Goal: Task Accomplishment & Management: Manage account settings

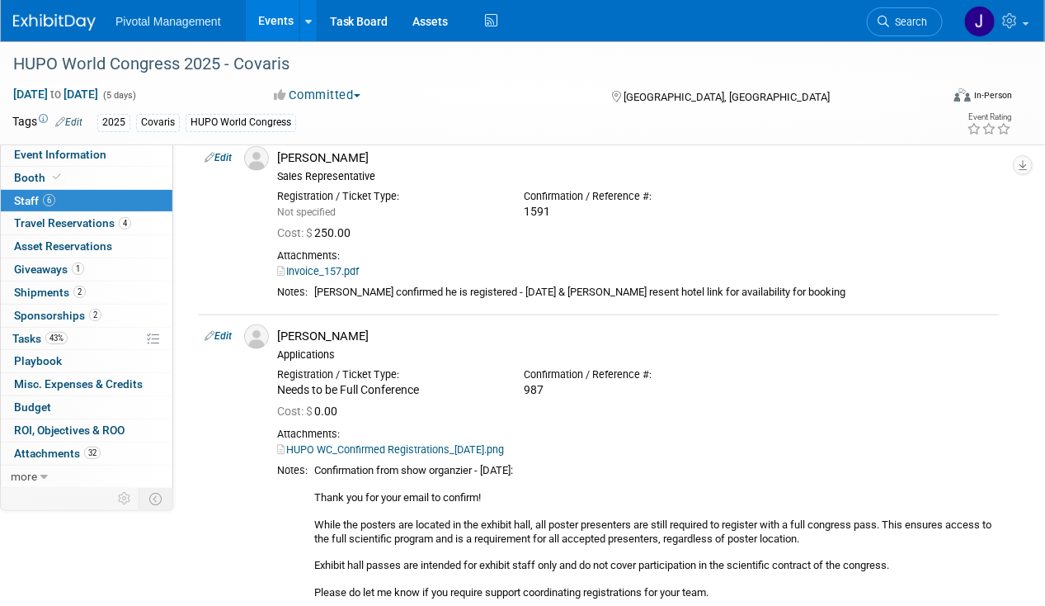
click at [246, 24] on link "Events" at bounding box center [276, 20] width 60 height 41
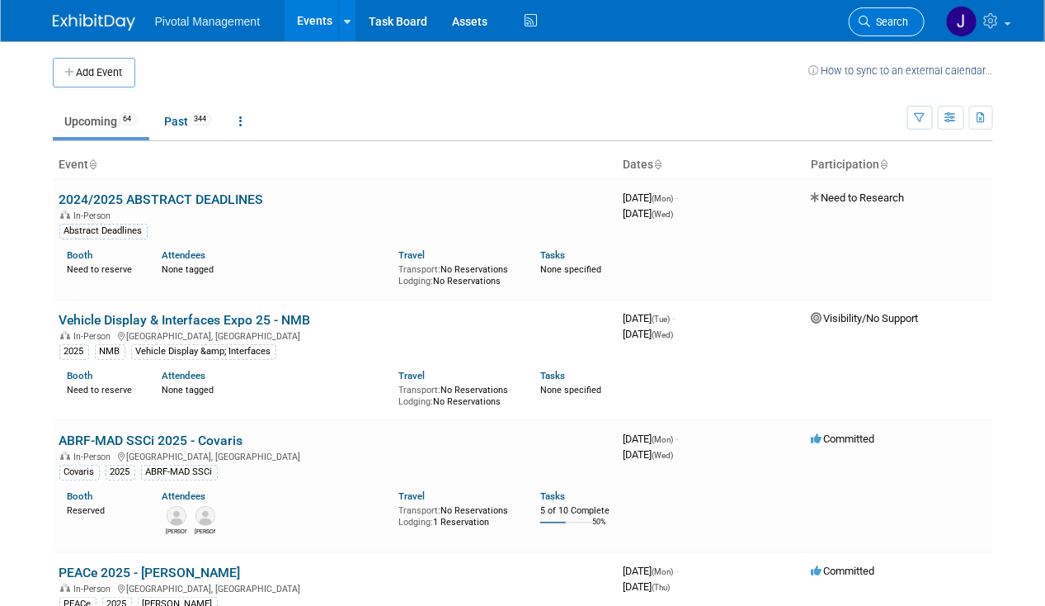
click at [915, 23] on link "Search" at bounding box center [887, 21] width 76 height 29
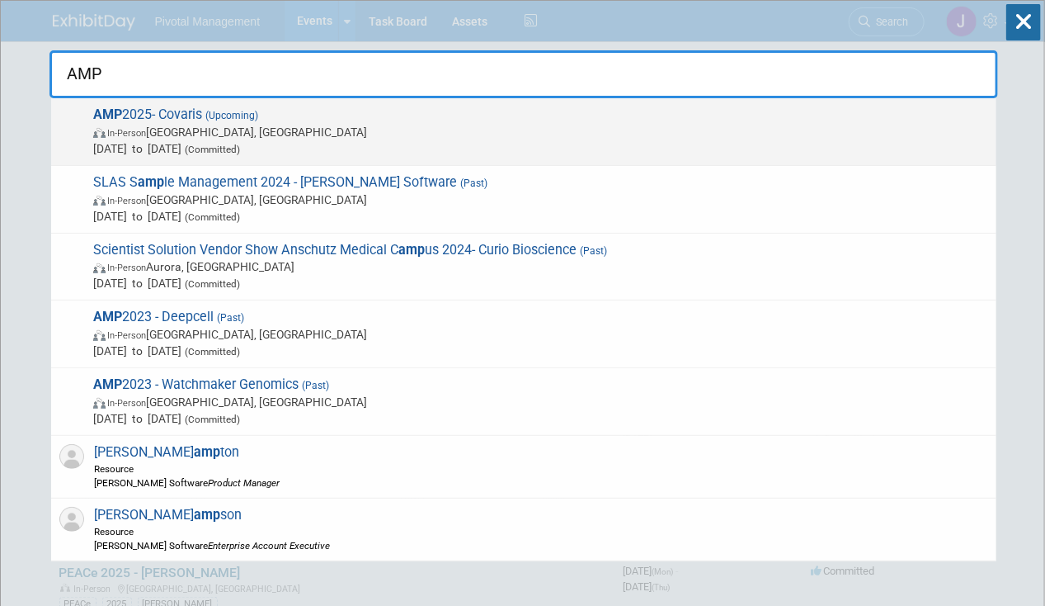
type input "AMP"
click at [449, 129] on span "In-Person [GEOGRAPHIC_DATA], [GEOGRAPHIC_DATA]" at bounding box center [540, 132] width 895 height 17
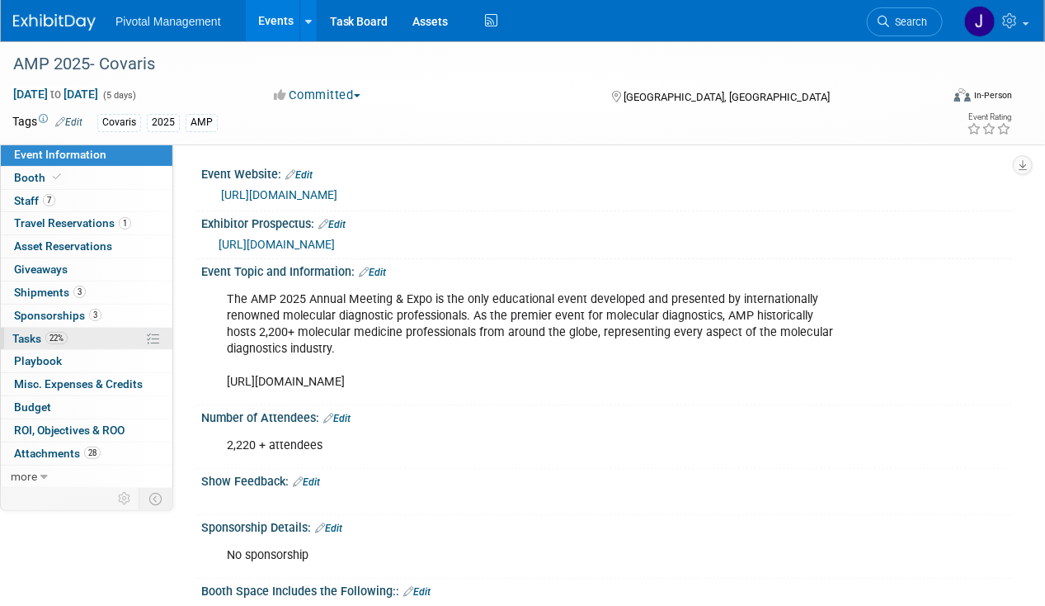
click at [48, 337] on span "22%" at bounding box center [56, 338] width 22 height 12
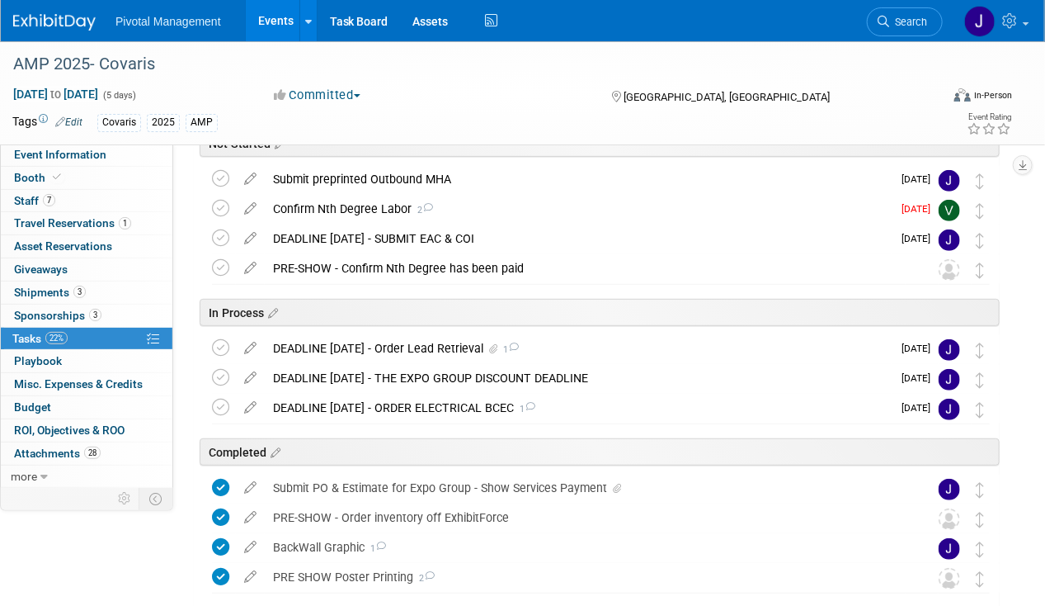
scroll to position [195, 0]
click at [454, 342] on div "DEADLINE OCT 10 - Order Lead Retrieval 1" at bounding box center [578, 347] width 627 height 28
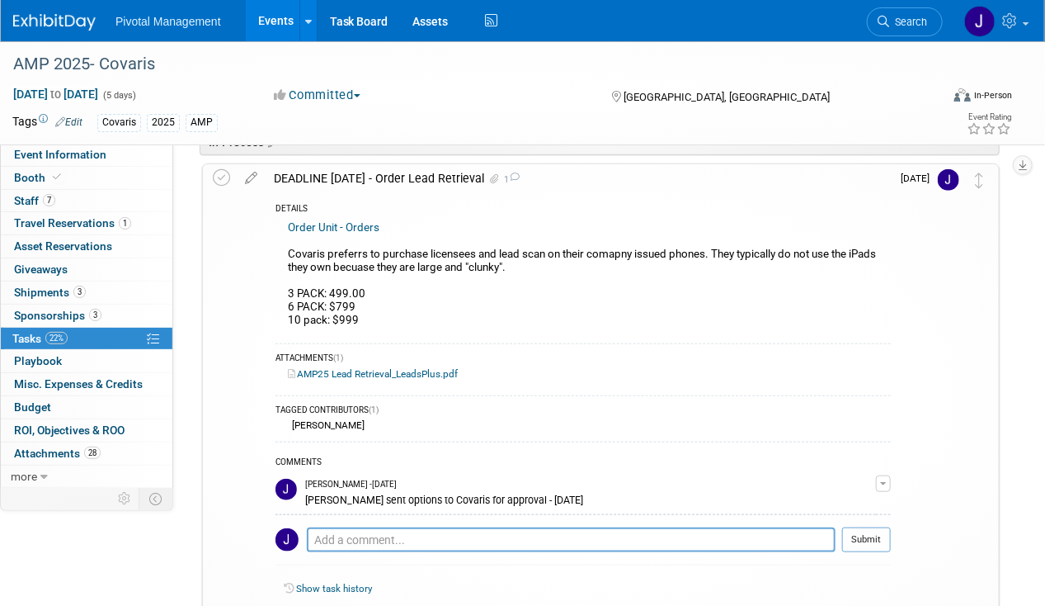
scroll to position [370, 0]
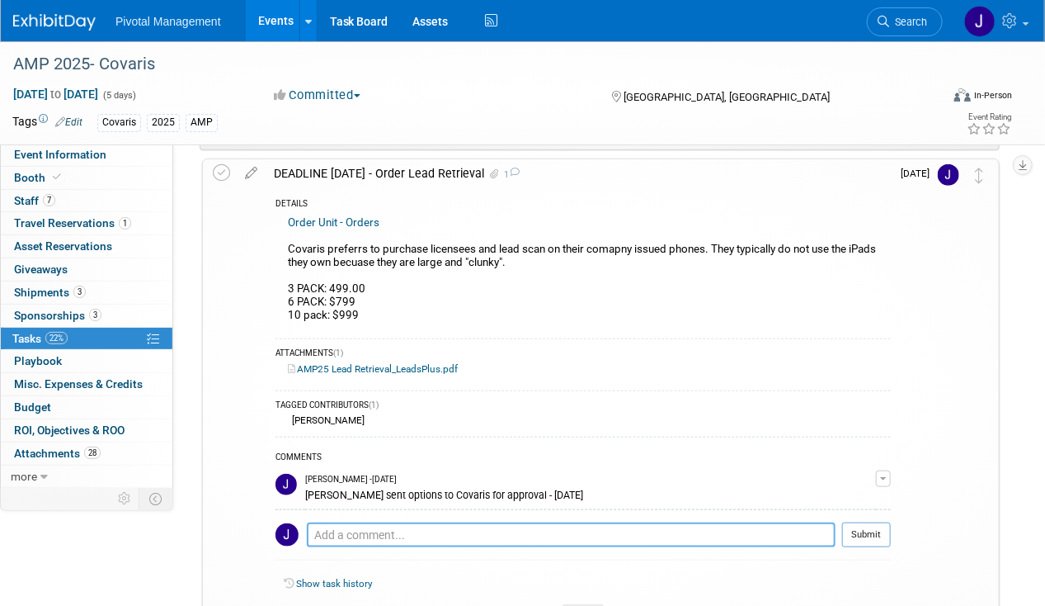
click at [336, 523] on textarea at bounding box center [571, 534] width 529 height 25
type textarea "6 pack approved by Covaris - 08.27.25"
click at [840, 529] on td "Submit" at bounding box center [863, 540] width 55 height 37
click at [865, 526] on button "Submit" at bounding box center [866, 534] width 49 height 25
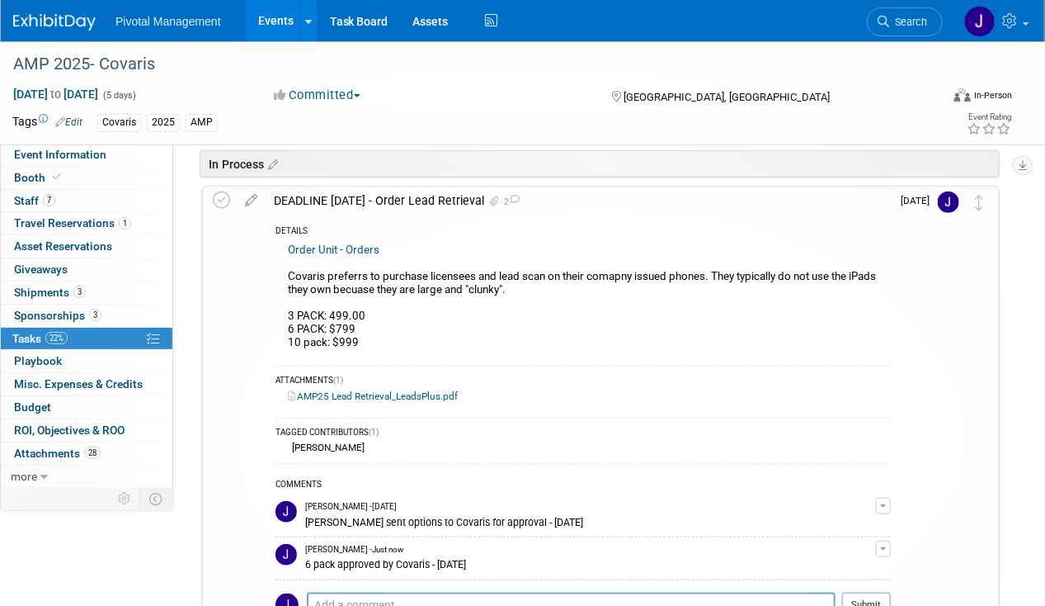
scroll to position [339, 0]
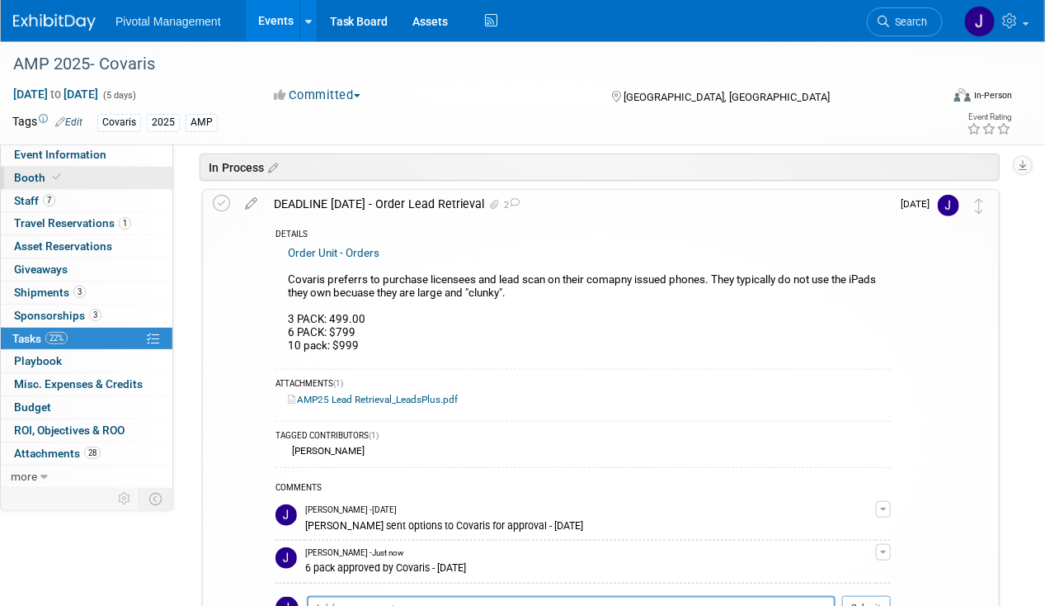
click at [153, 177] on link "Booth" at bounding box center [87, 178] width 172 height 22
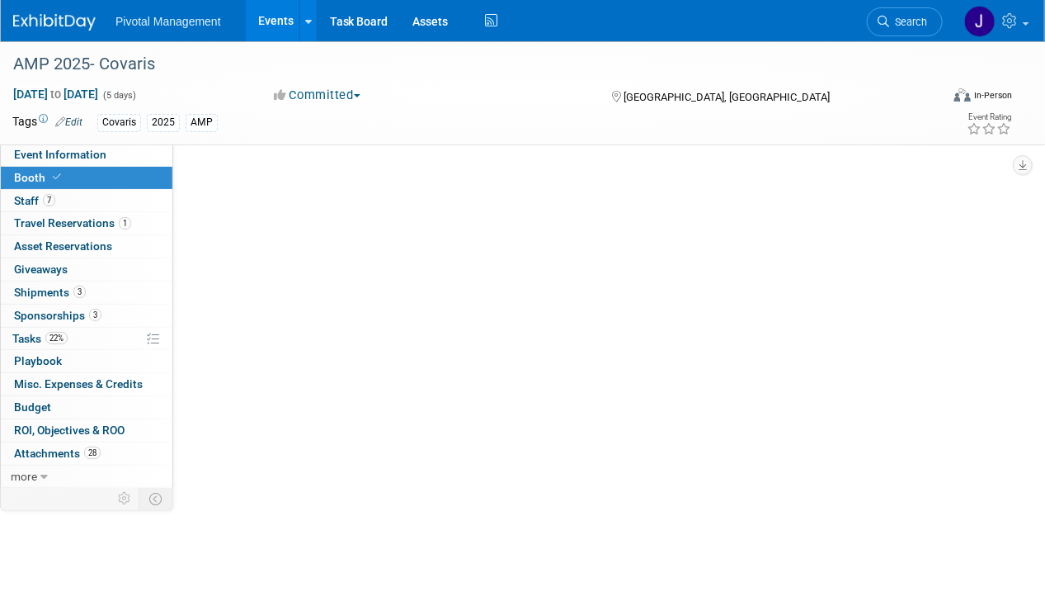
scroll to position [0, 0]
select select "Yes"
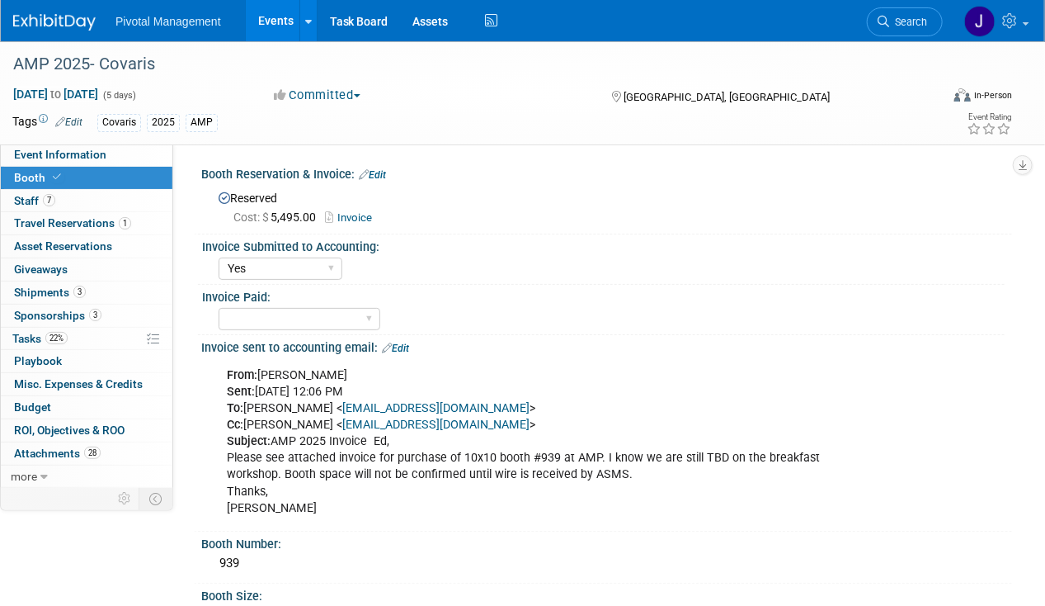
scroll to position [219, 0]
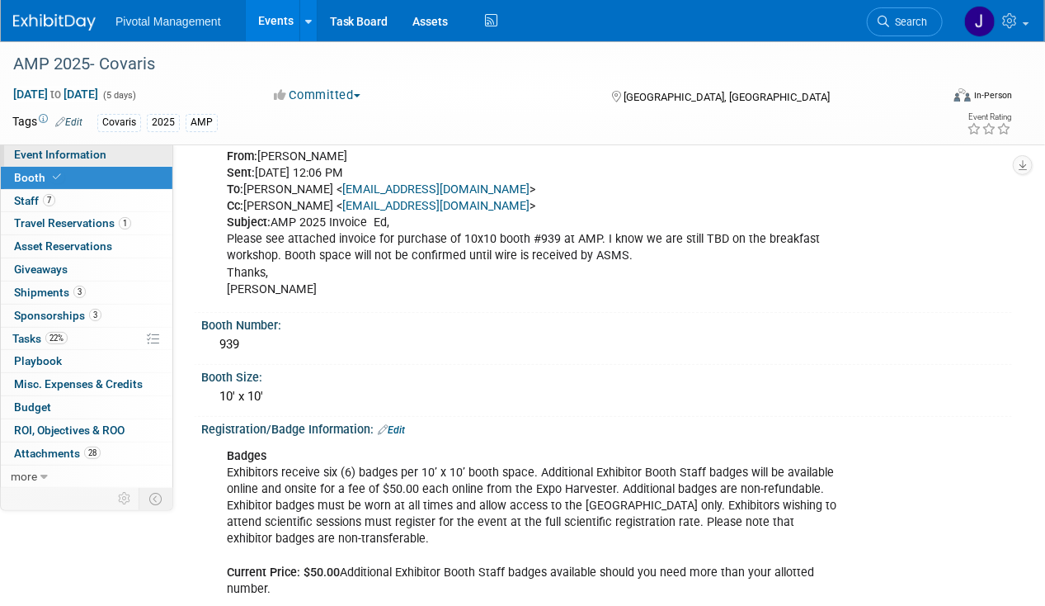
click at [73, 158] on span "Event Information" at bounding box center [60, 154] width 92 height 13
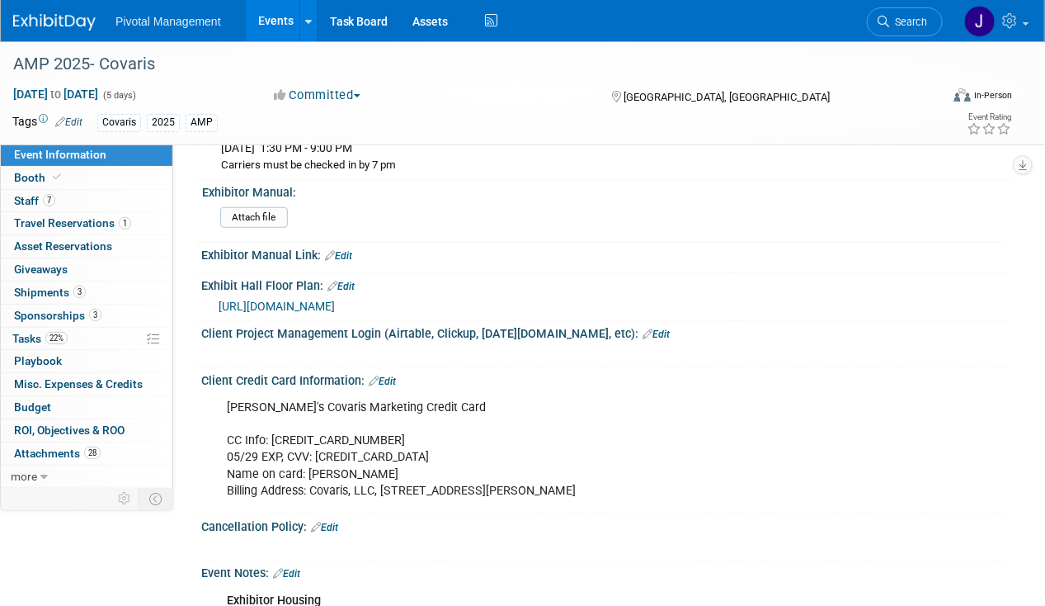
scroll to position [2744, 0]
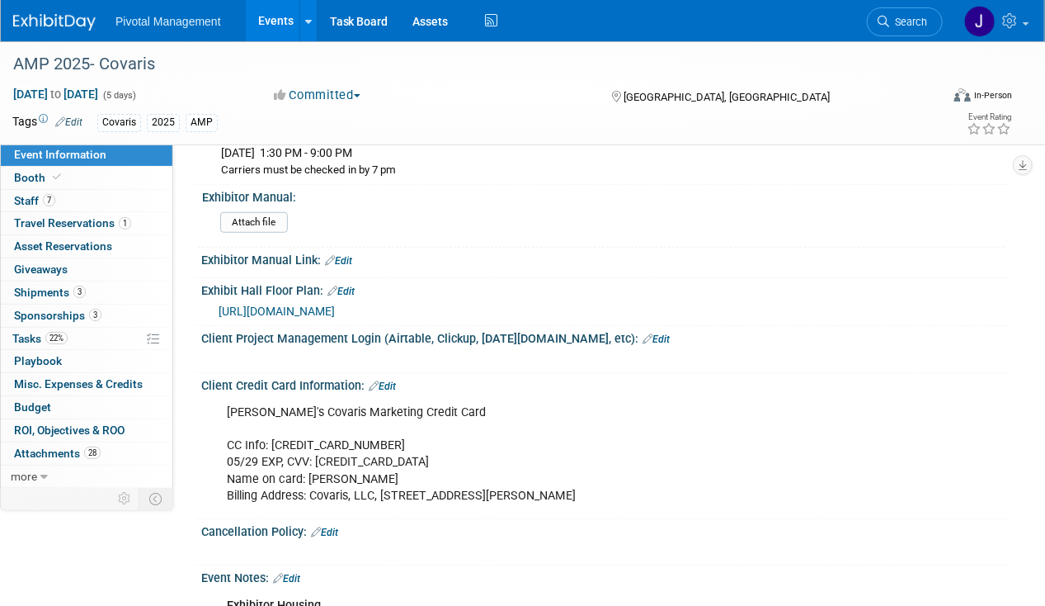
click at [335, 304] on span "https://www.conferenceharvester.com/floorplan/v2/index.asp?EventKey=EAFYOEGW" at bounding box center [277, 310] width 116 height 13
click at [264, 43] on div at bounding box center [473, 48] width 932 height 14
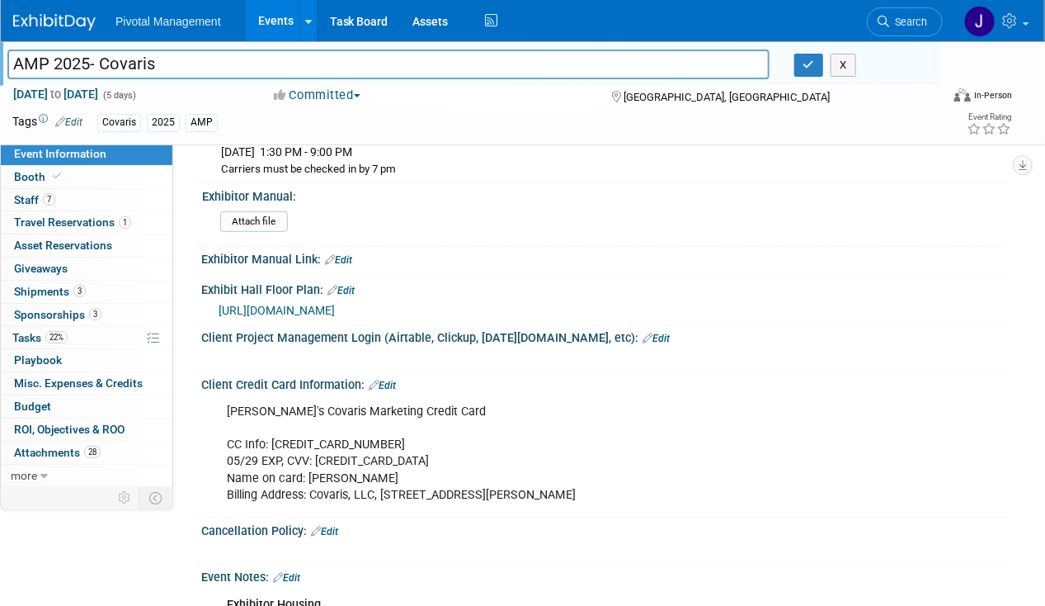
click at [291, 29] on link "Events" at bounding box center [276, 20] width 60 height 41
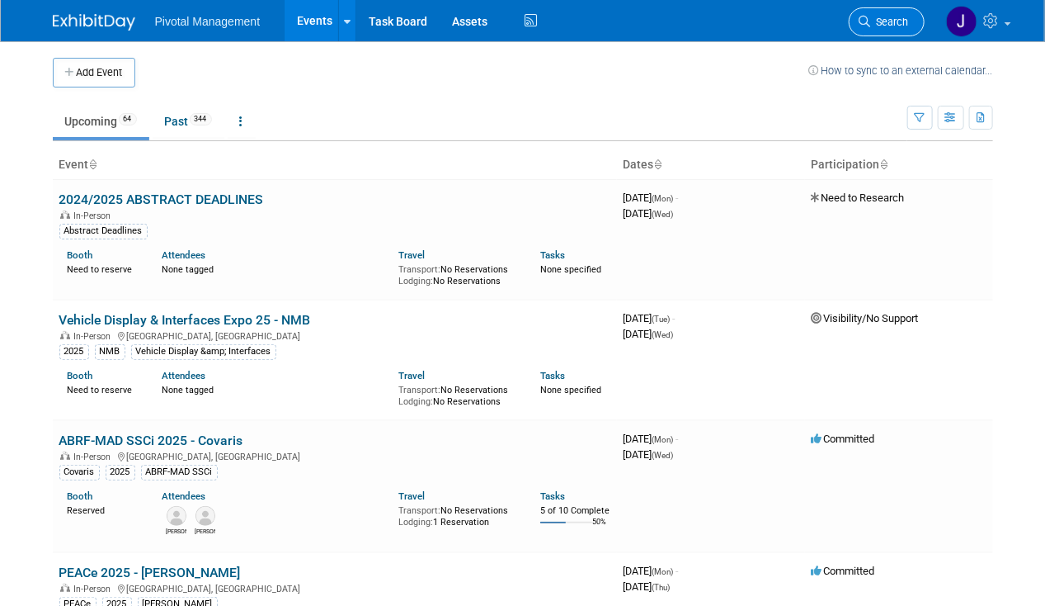
click at [896, 33] on link "Search" at bounding box center [887, 21] width 76 height 29
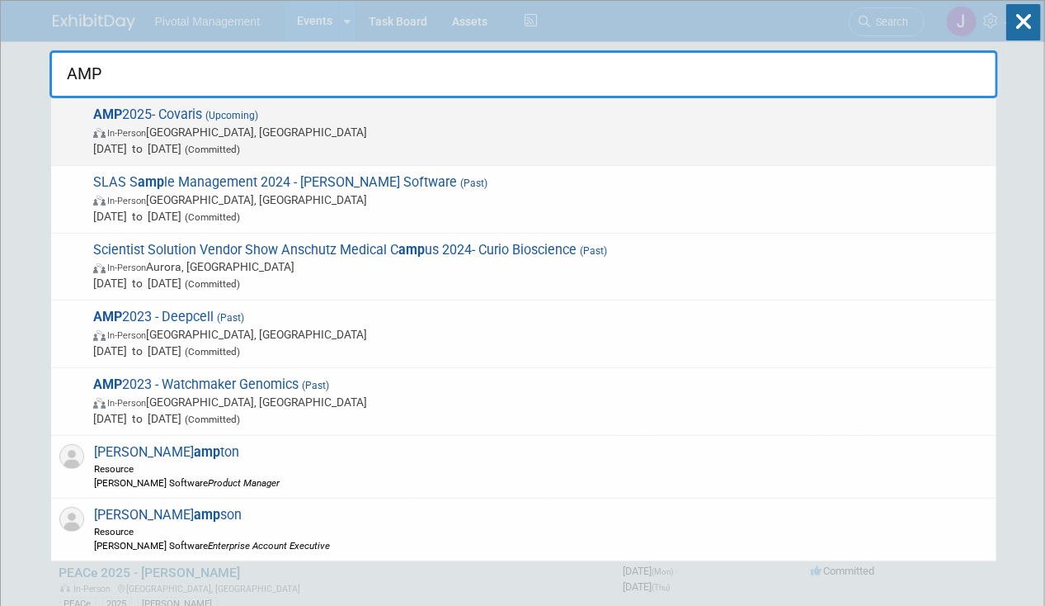
type input "AMP"
click at [458, 124] on span "In-Person [GEOGRAPHIC_DATA], [GEOGRAPHIC_DATA]" at bounding box center [540, 132] width 895 height 17
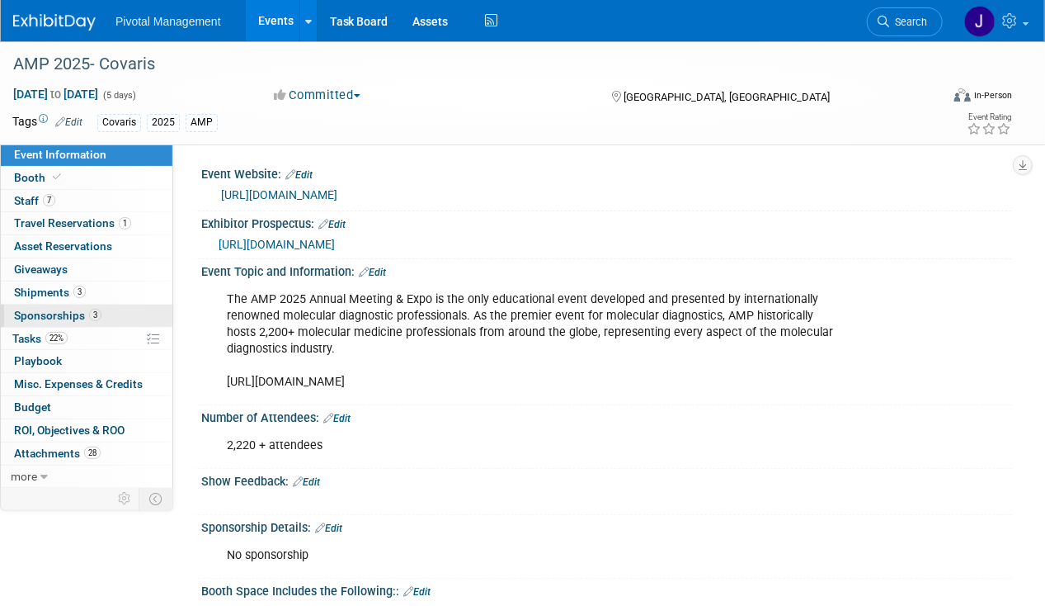
click at [117, 323] on link "3 Sponsorships 3" at bounding box center [87, 315] width 172 height 22
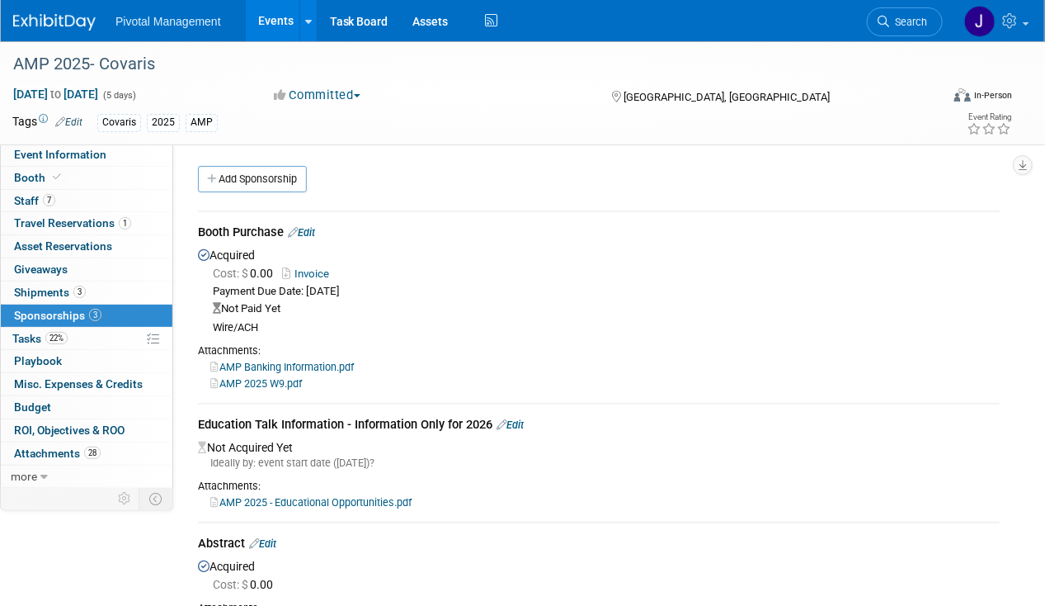
click at [107, 332] on link "22% Tasks 22%" at bounding box center [87, 339] width 172 height 22
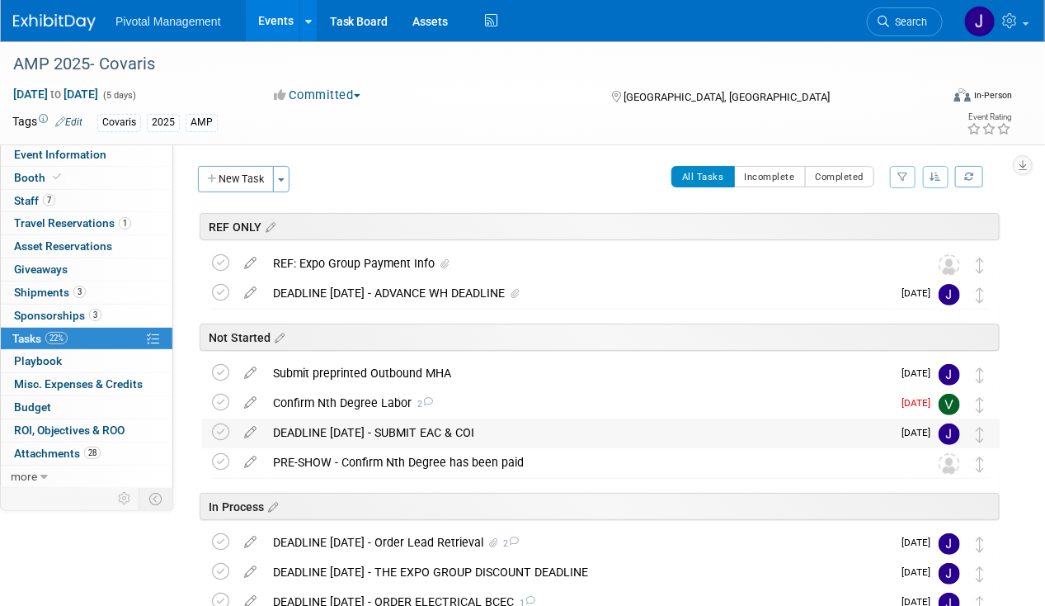
click at [337, 431] on div "DEADLINE OCT 13 - SUBMIT EAC & COI" at bounding box center [578, 432] width 627 height 28
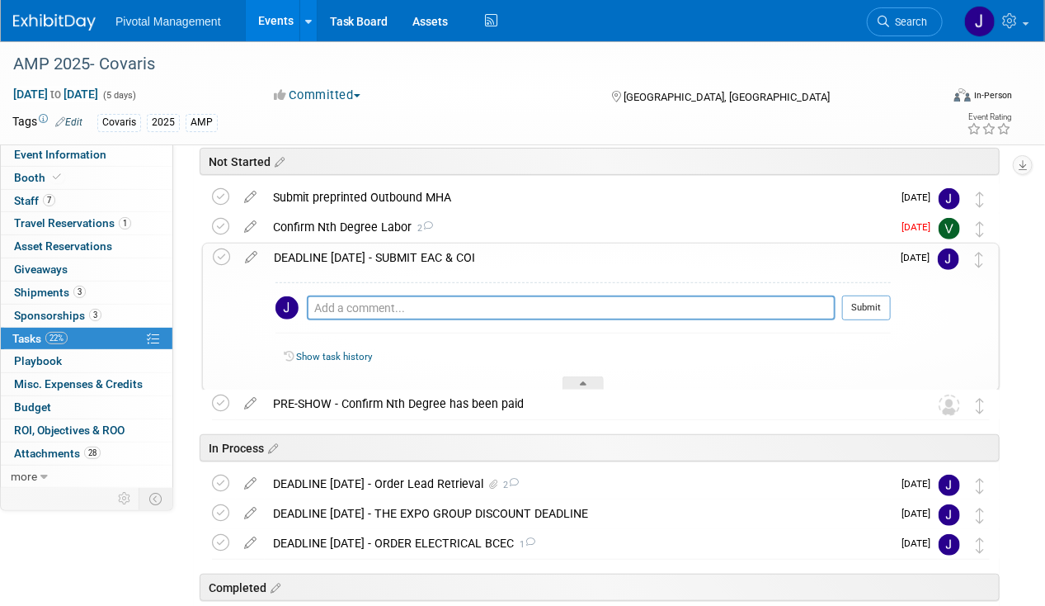
scroll to position [182, 0]
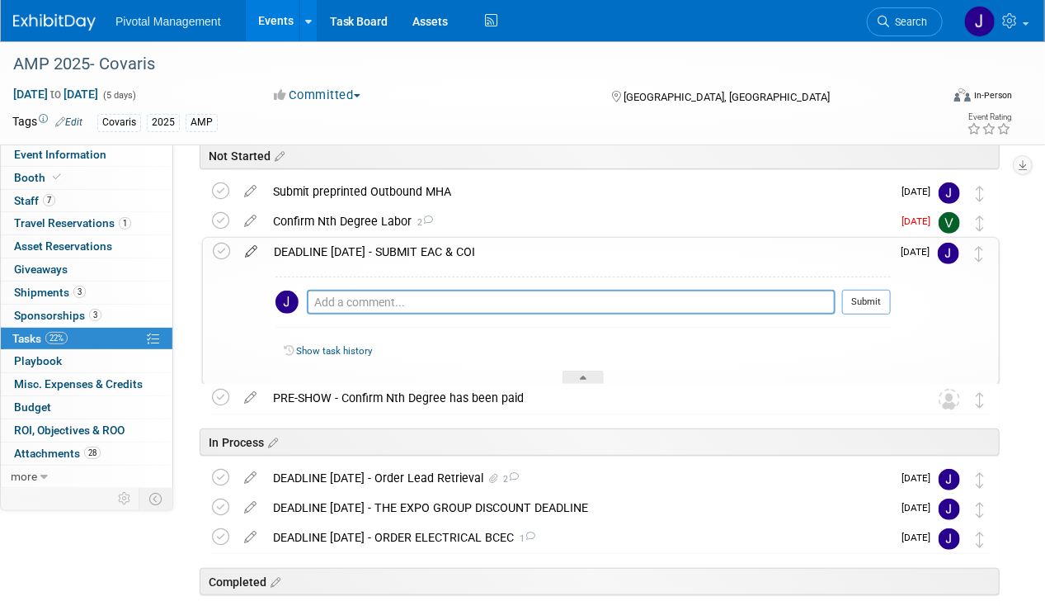
click at [252, 256] on link at bounding box center [251, 251] width 29 height 15
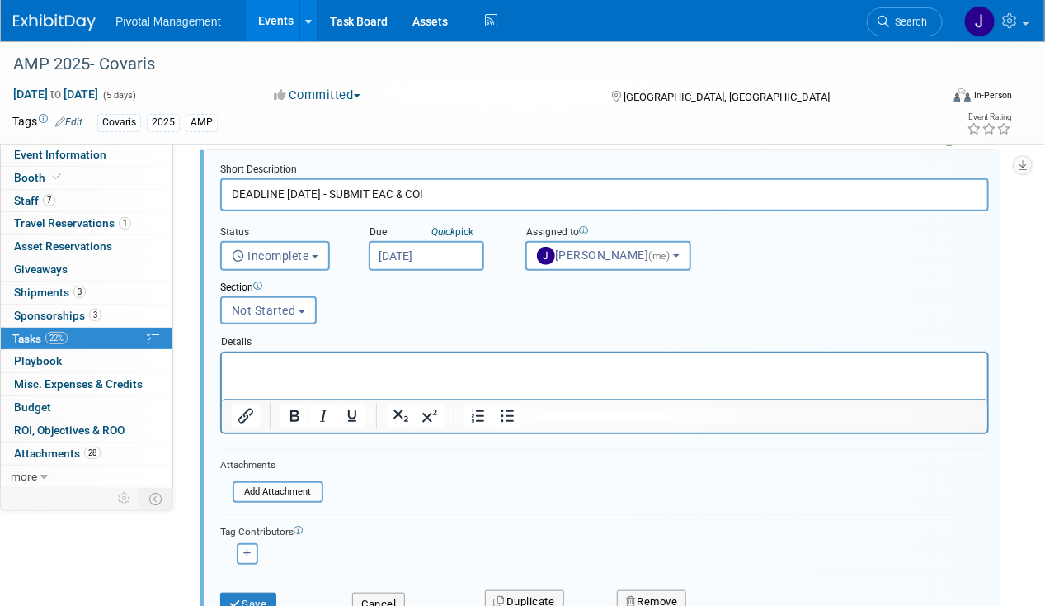
scroll to position [293, 0]
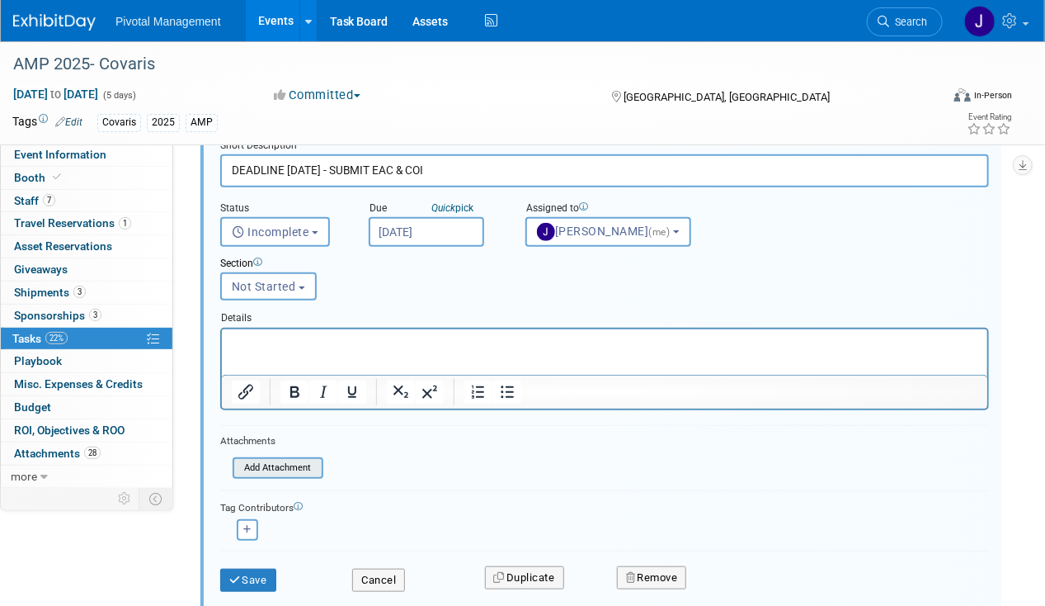
click at [267, 469] on input "file" at bounding box center [237, 468] width 168 height 18
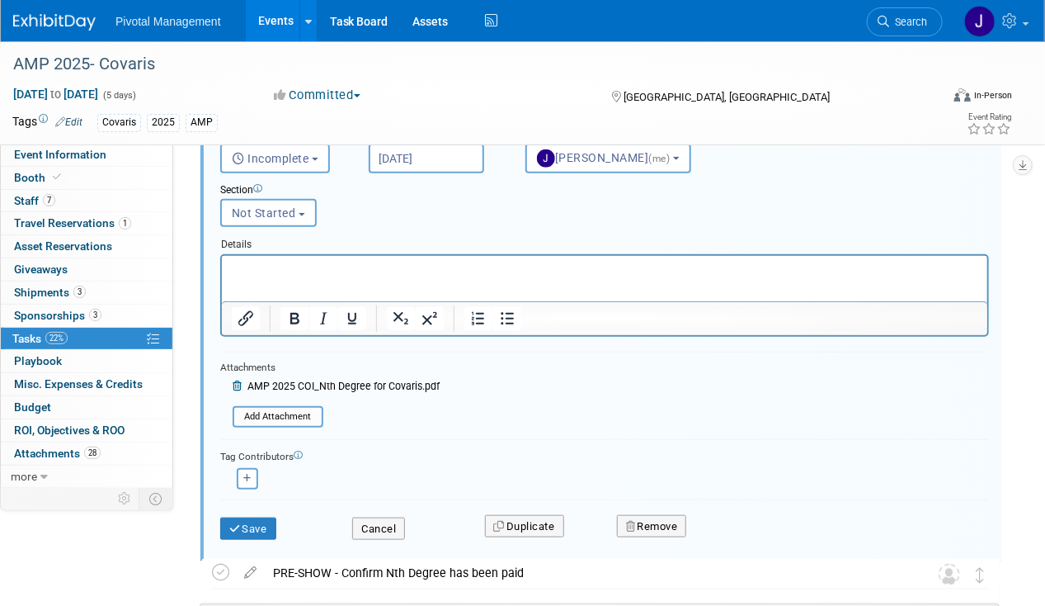
scroll to position [464, 0]
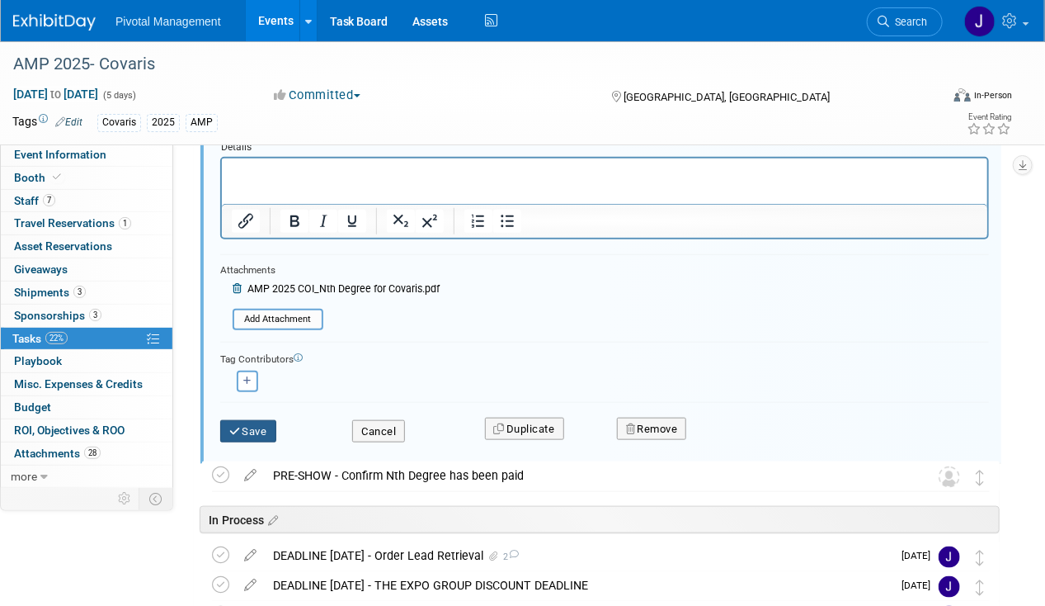
click at [259, 434] on button "Save" at bounding box center [248, 431] width 56 height 23
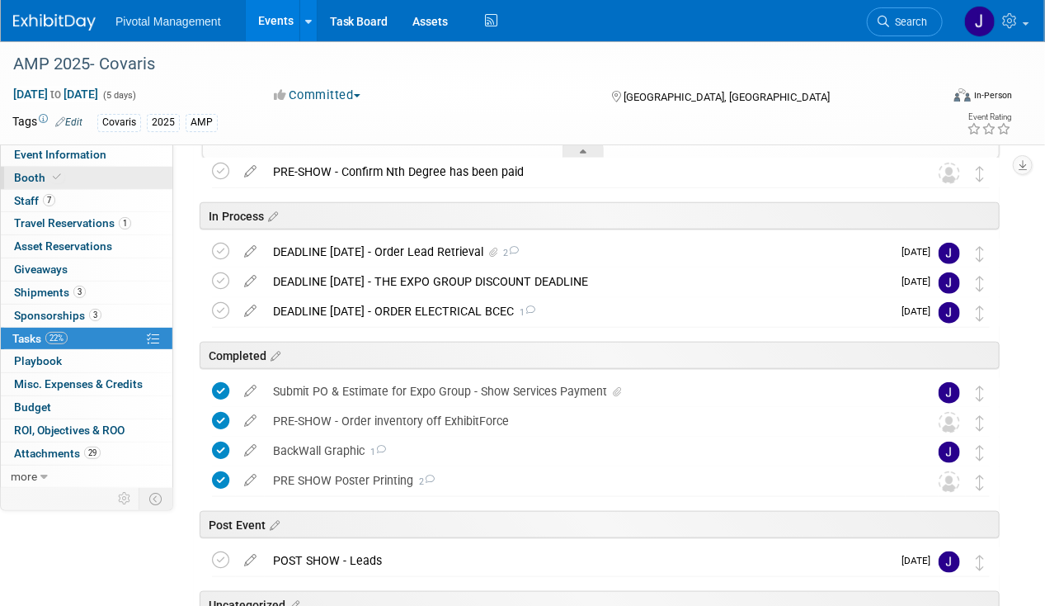
click at [73, 175] on link "Booth" at bounding box center [87, 178] width 172 height 22
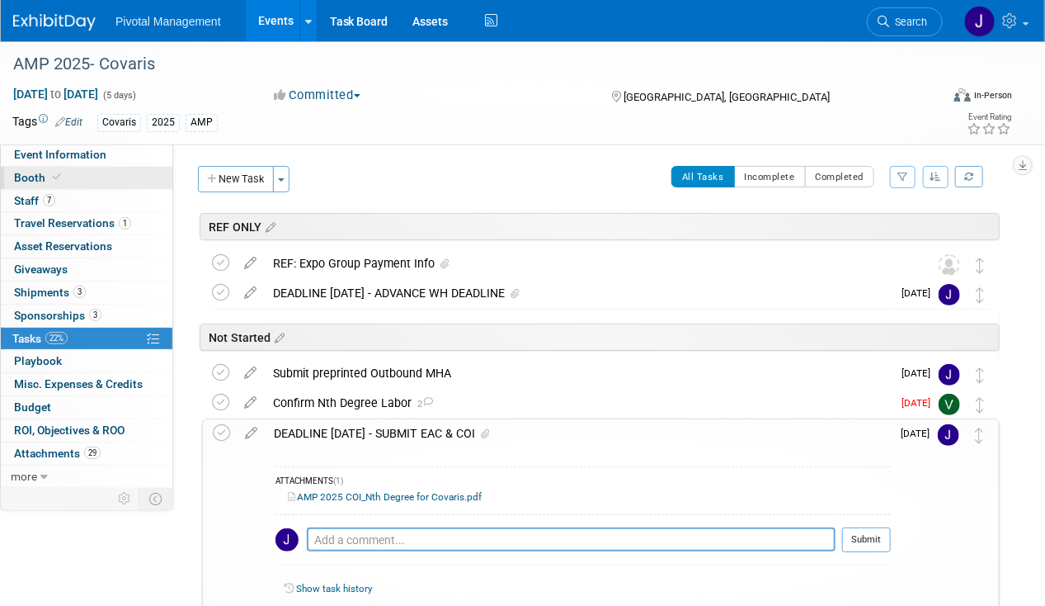
select select "Yes"
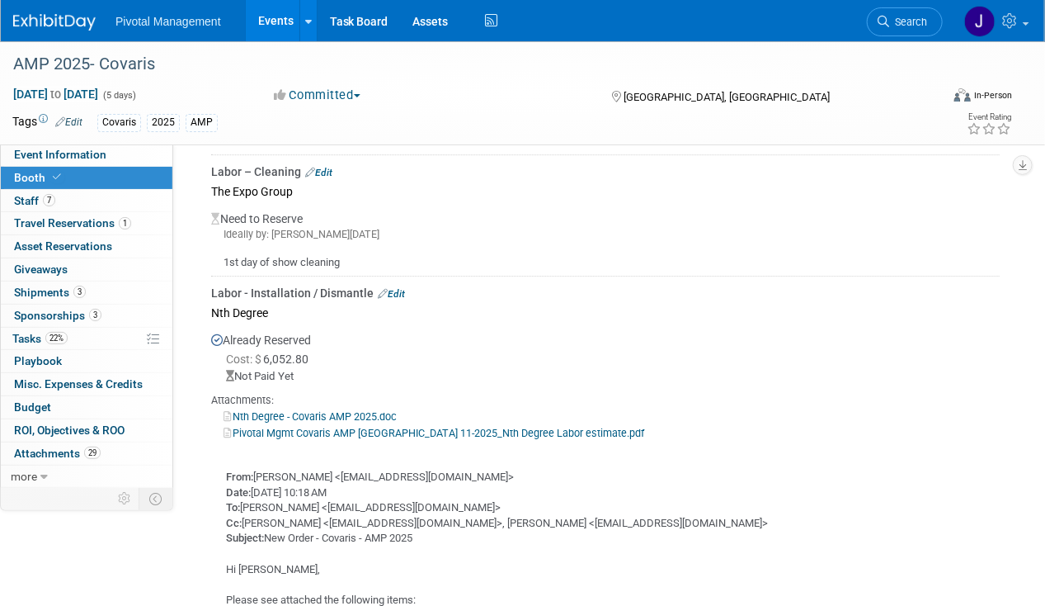
scroll to position [2019, 0]
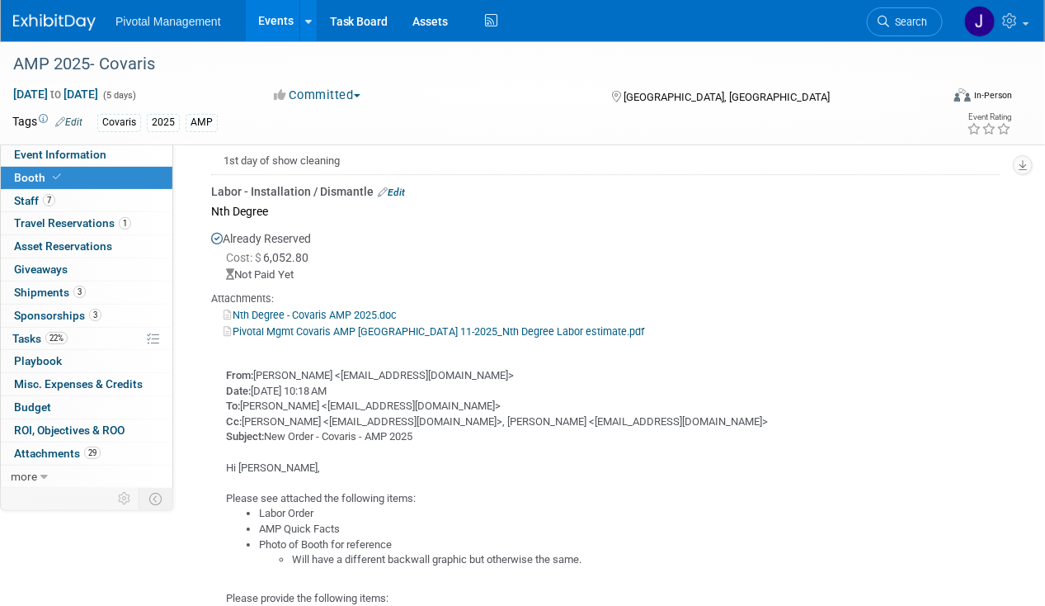
click at [406, 183] on div "Labor - Installation / Dismantle Edit" at bounding box center [605, 191] width 789 height 17
click at [393, 186] on link "Edit" at bounding box center [391, 192] width 27 height 12
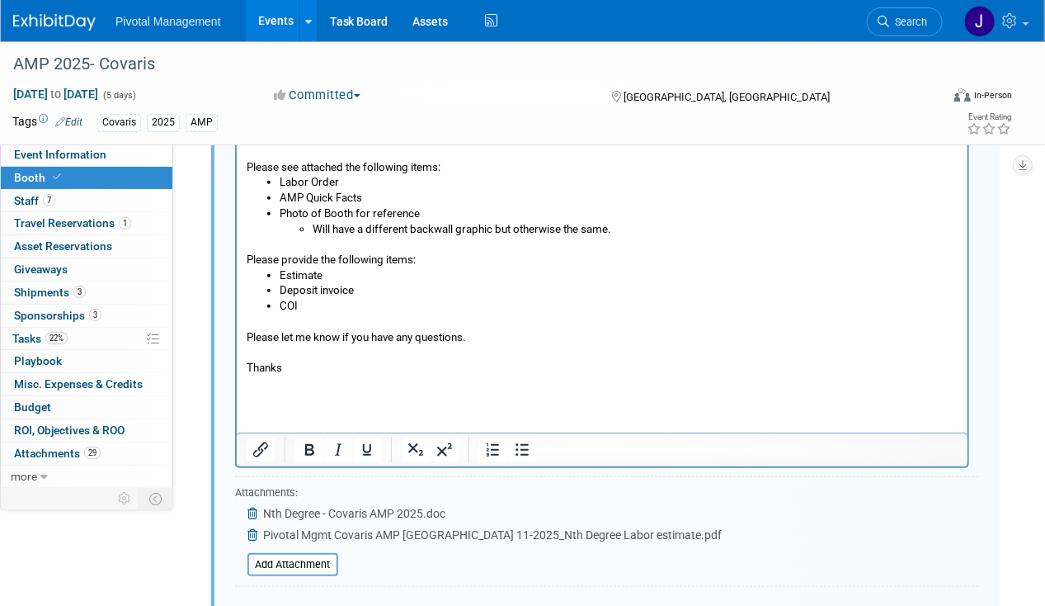
scroll to position [2631, 0]
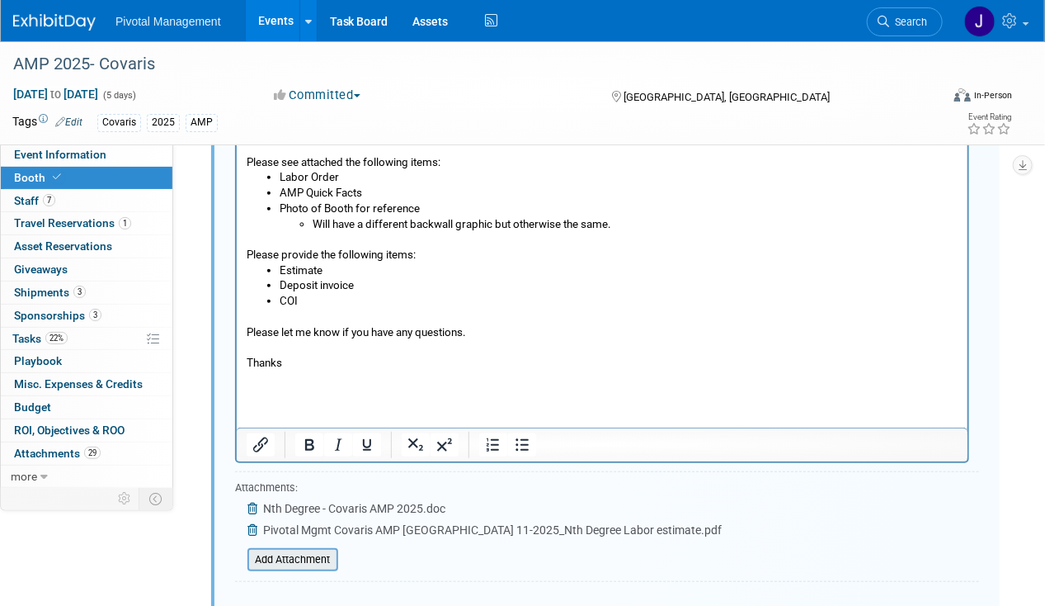
click at [304, 550] on input "file" at bounding box center [238, 560] width 196 height 20
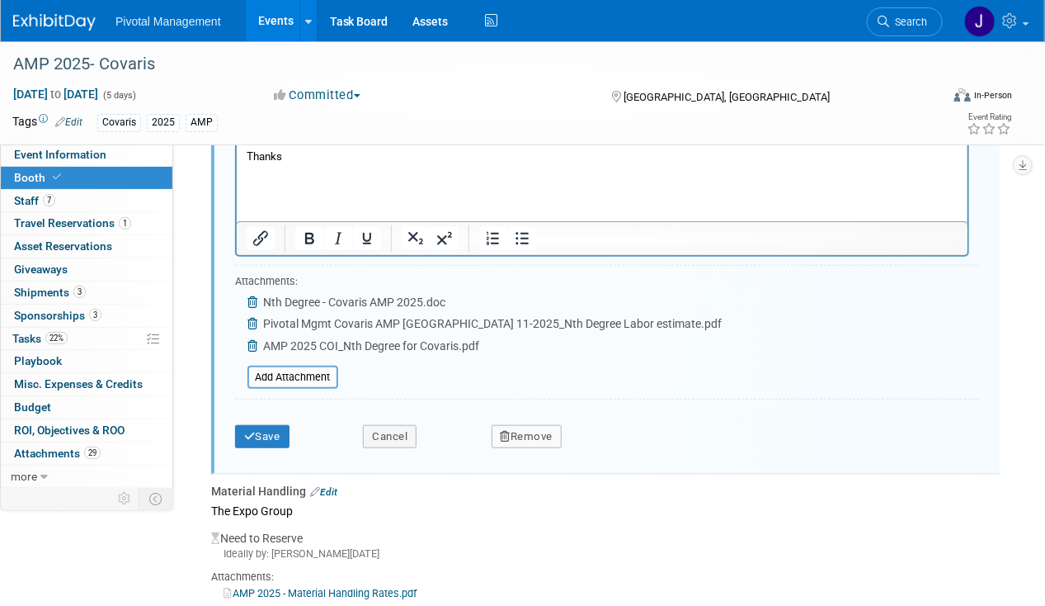
scroll to position [2846, 0]
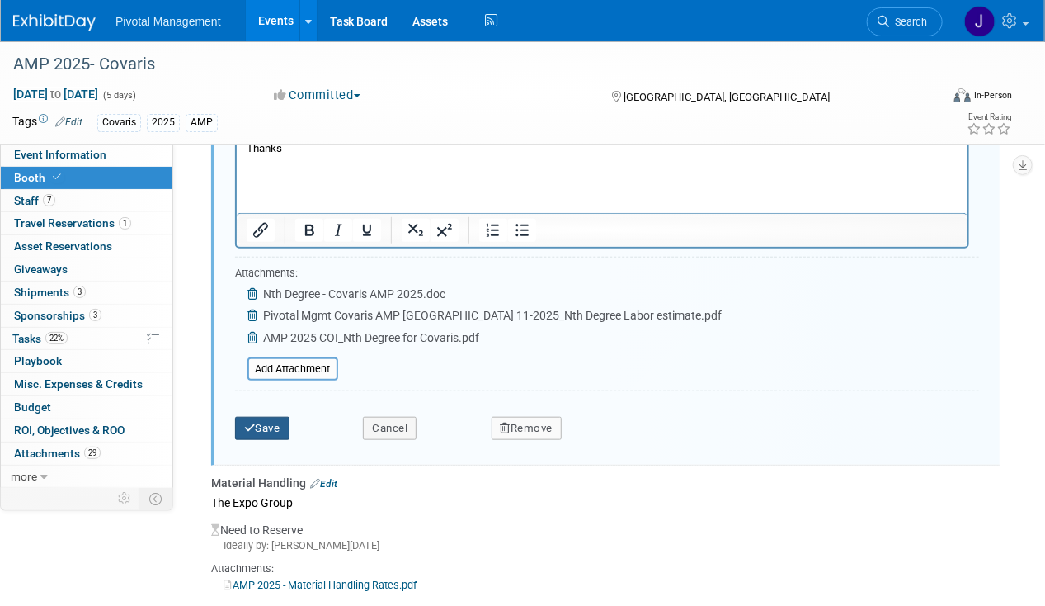
click at [268, 417] on button "Save" at bounding box center [262, 428] width 54 height 23
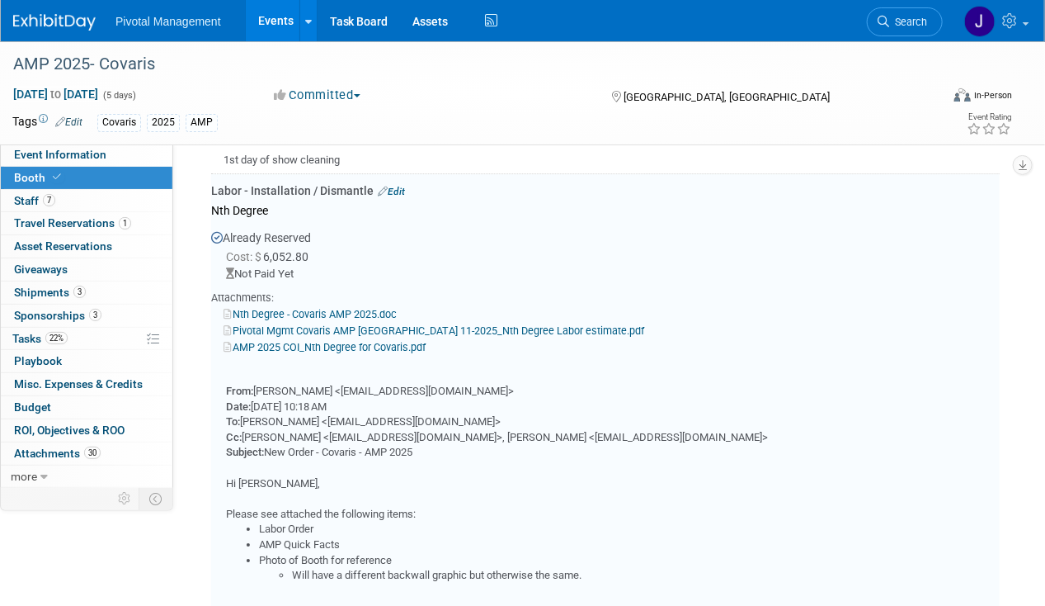
scroll to position [1992, 0]
